Goal: Task Accomplishment & Management: Manage account settings

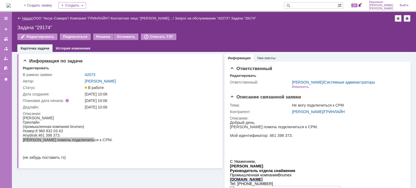
click at [25, 17] on link "Назад" at bounding box center [27, 18] width 10 height 4
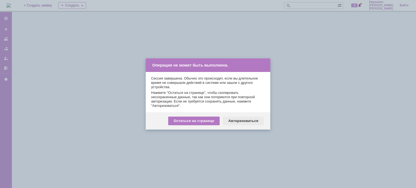
click at [241, 119] on div "Авторизоваться" at bounding box center [243, 121] width 41 height 9
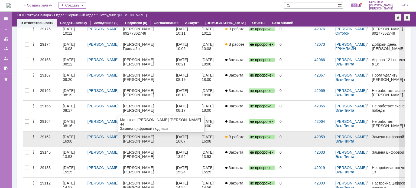
click at [149, 140] on div "[PERSON_NAME]" at bounding box center [147, 141] width 49 height 4
click at [74, 141] on div "[DATE] 16:08" at bounding box center [73, 139] width 20 height 9
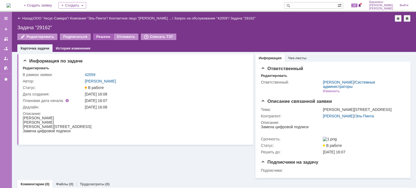
click at [96, 37] on div "Решена" at bounding box center [103, 37] width 20 height 7
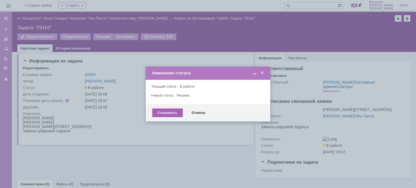
click at [165, 113] on div "Сохранить" at bounding box center [167, 113] width 31 height 9
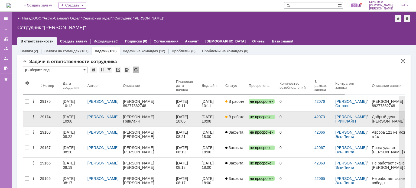
click at [69, 119] on div "[DATE] 10:08" at bounding box center [69, 119] width 13 height 9
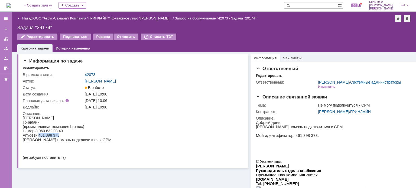
drag, startPoint x: 38, startPoint y: 137, endPoint x: 59, endPoint y: 137, distance: 20.3
click at [59, 137] on div "Anydesk:461 398 373." at bounding box center [68, 135] width 90 height 4
copy div "461 398 373"
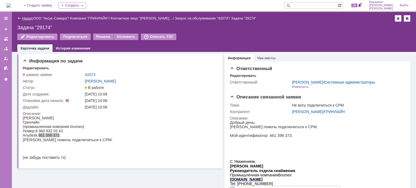
click at [29, 18] on link "Назад" at bounding box center [27, 18] width 10 height 4
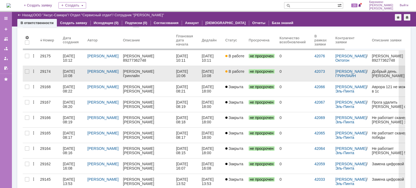
drag, startPoint x: 117, startPoint y: 75, endPoint x: 119, endPoint y: 70, distance: 5.1
click at [119, 70] on tr "29174 [DATE] 10:08 [PERSON_NAME] [DATE] 10:06 [DATE] 10:08 В работе не просроче…" at bounding box center [250, 73] width 454 height 15
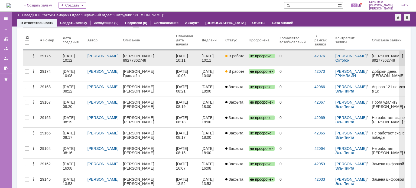
click at [72, 56] on div "[DATE] 10:12" at bounding box center [69, 58] width 13 height 9
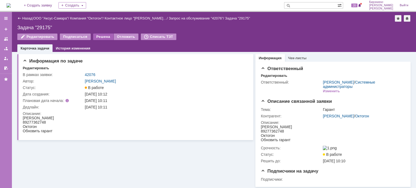
click at [100, 36] on div "Решена" at bounding box center [103, 37] width 20 height 7
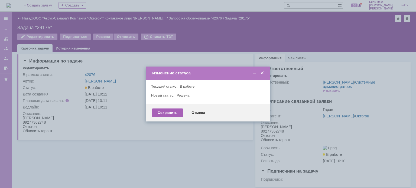
click at [163, 113] on div "Сохранить" at bounding box center [167, 113] width 31 height 9
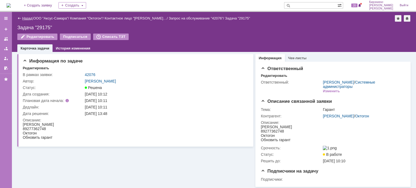
click at [23, 18] on link "Назад" at bounding box center [27, 18] width 10 height 4
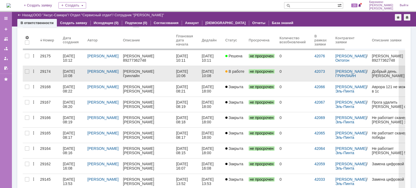
click at [70, 72] on div "[DATE] 10:08" at bounding box center [69, 73] width 13 height 9
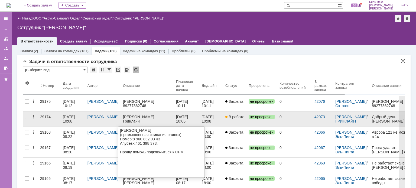
click at [107, 118] on div "[PERSON_NAME]" at bounding box center [103, 117] width 31 height 4
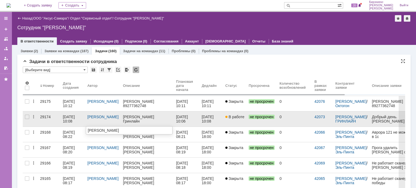
click at [79, 119] on div "[DATE] 10:08" at bounding box center [73, 119] width 20 height 9
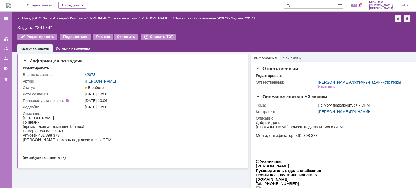
click at [65, 131] on div "Номер:8 960 832 03 43" at bounding box center [68, 131] width 90 height 4
drag, startPoint x: 59, startPoint y: 136, endPoint x: 38, endPoint y: 135, distance: 20.9
click at [38, 135] on div "Anydesk:461 398 373." at bounding box center [68, 135] width 90 height 4
copy div "461 398 373"
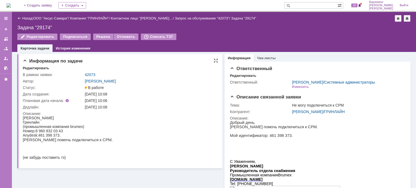
click at [124, 135] on html "[PERSON_NAME] (промышленная компания brumex) Номер:8 960 832 03 43 Anydesk:461 …" at bounding box center [117, 138] width 189 height 44
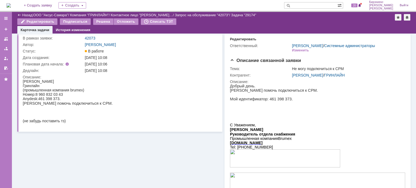
scroll to position [27, 0]
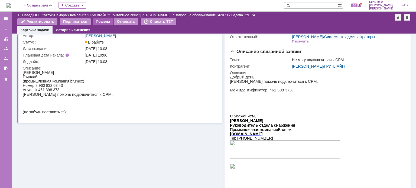
click at [102, 21] on div "Решена" at bounding box center [103, 21] width 20 height 7
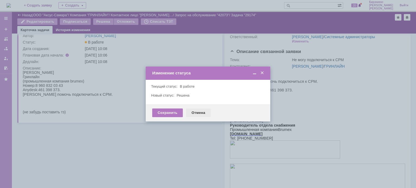
drag, startPoint x: 195, startPoint y: 113, endPoint x: 168, endPoint y: 42, distance: 76.5
click at [195, 113] on div "Отмена" at bounding box center [198, 113] width 25 height 9
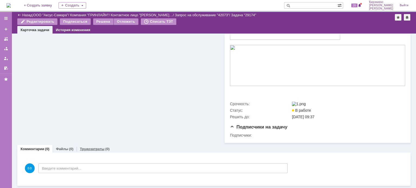
click at [95, 150] on link "Трудозатраты" at bounding box center [92, 149] width 25 height 4
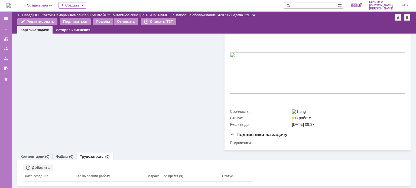
scroll to position [145, 0]
click at [46, 169] on div "Добавить" at bounding box center [38, 168] width 30 height 7
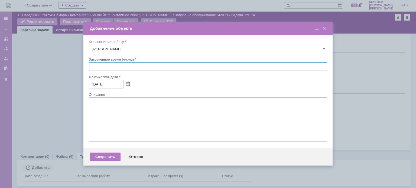
click at [92, 64] on input "text" at bounding box center [208, 66] width 239 height 9
type input "00:30"
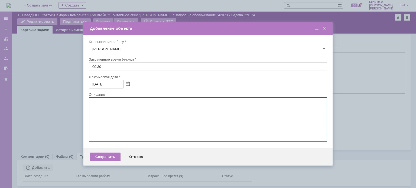
click at [125, 108] on textarea at bounding box center [208, 120] width 239 height 44
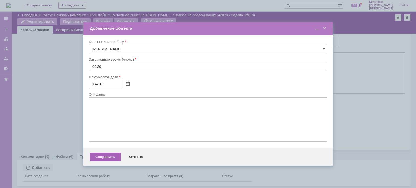
click at [106, 160] on div "Сохранить" at bounding box center [105, 157] width 31 height 9
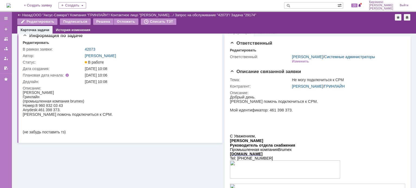
scroll to position [0, 0]
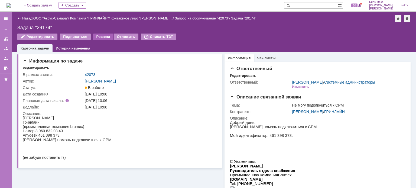
click at [99, 38] on div "Решена" at bounding box center [103, 37] width 20 height 7
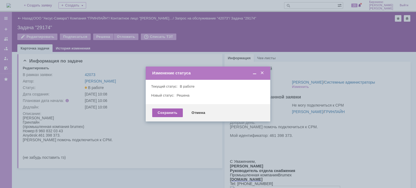
click at [174, 114] on div "Сохранить" at bounding box center [167, 113] width 31 height 9
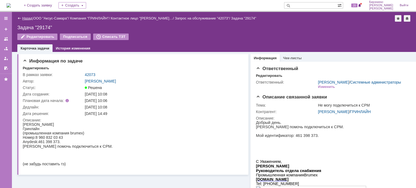
click at [26, 17] on link "Назад" at bounding box center [27, 18] width 10 height 4
